Goal: Task Accomplishment & Management: Manage account settings

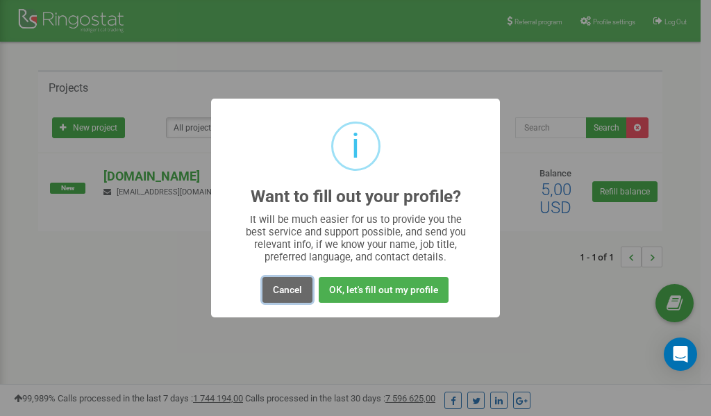
click at [283, 290] on button "Cancel" at bounding box center [287, 290] width 50 height 26
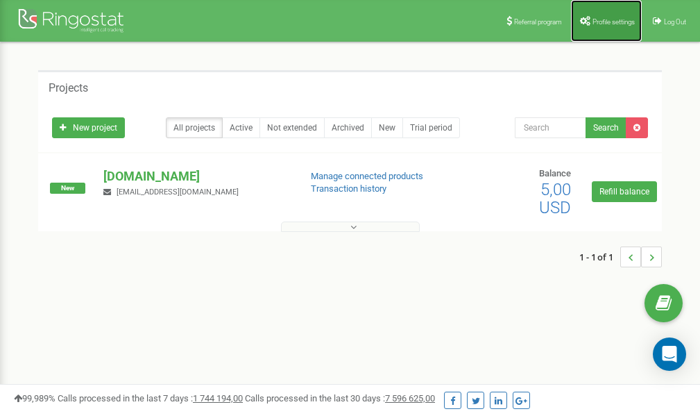
click at [601, 22] on span "Profile settings" at bounding box center [614, 22] width 42 height 8
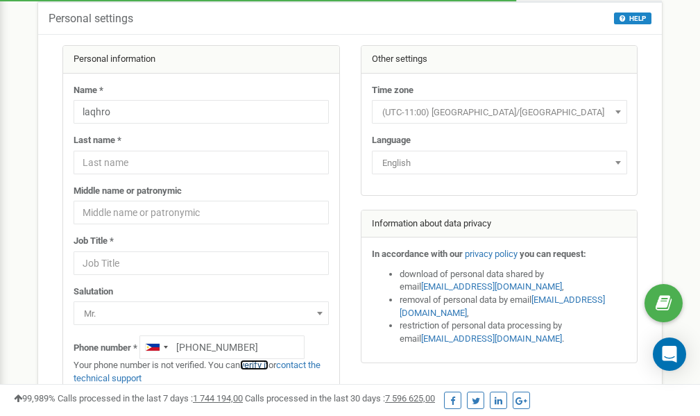
click at [262, 364] on link "verify it" at bounding box center [254, 365] width 28 height 10
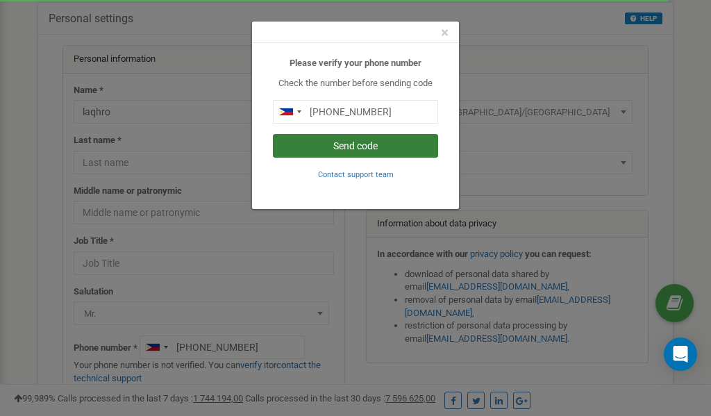
click at [326, 146] on button "Send code" at bounding box center [355, 146] width 165 height 24
